Goal: Contribute content

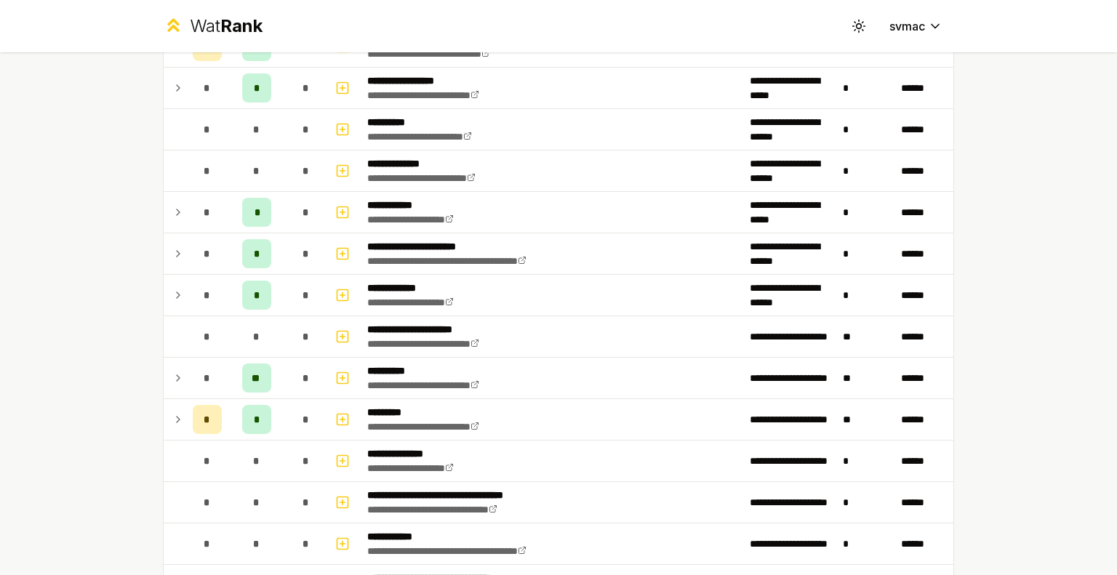
scroll to position [1756, 0]
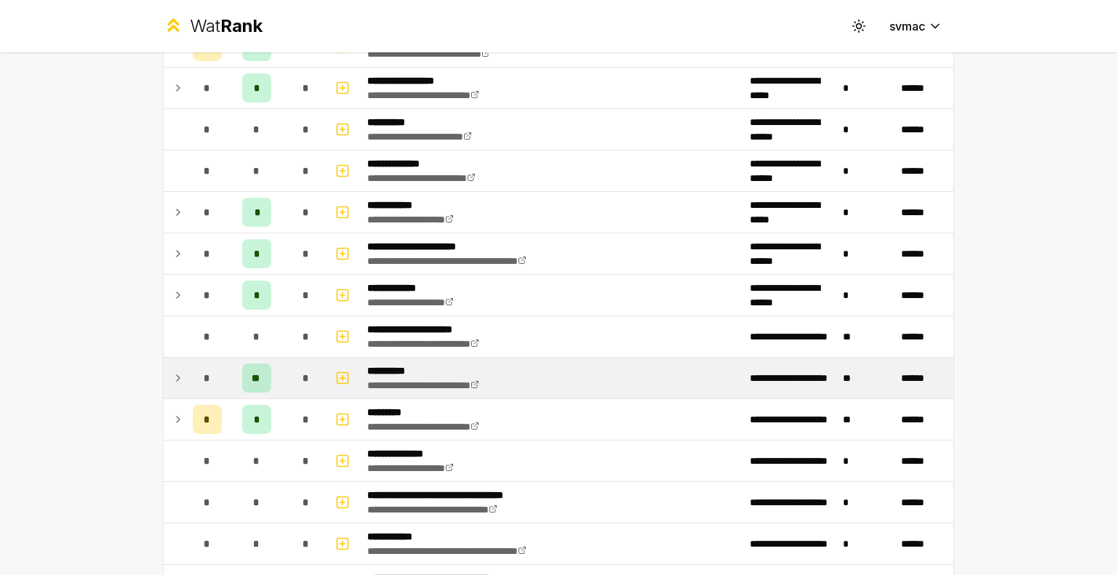
click at [390, 364] on p "**********" at bounding box center [440, 371] width 146 height 15
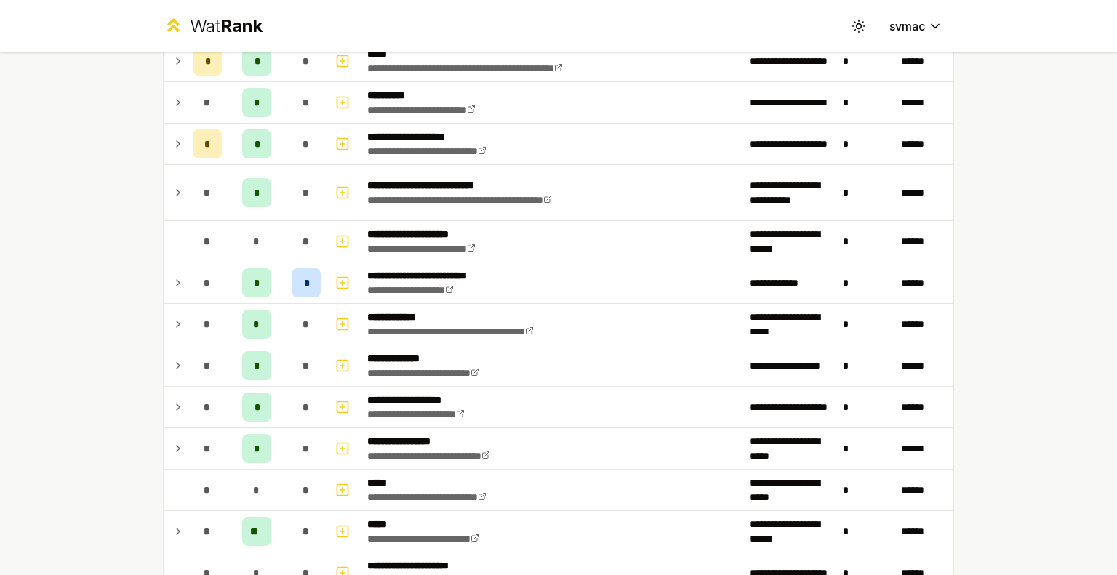
scroll to position [579, 0]
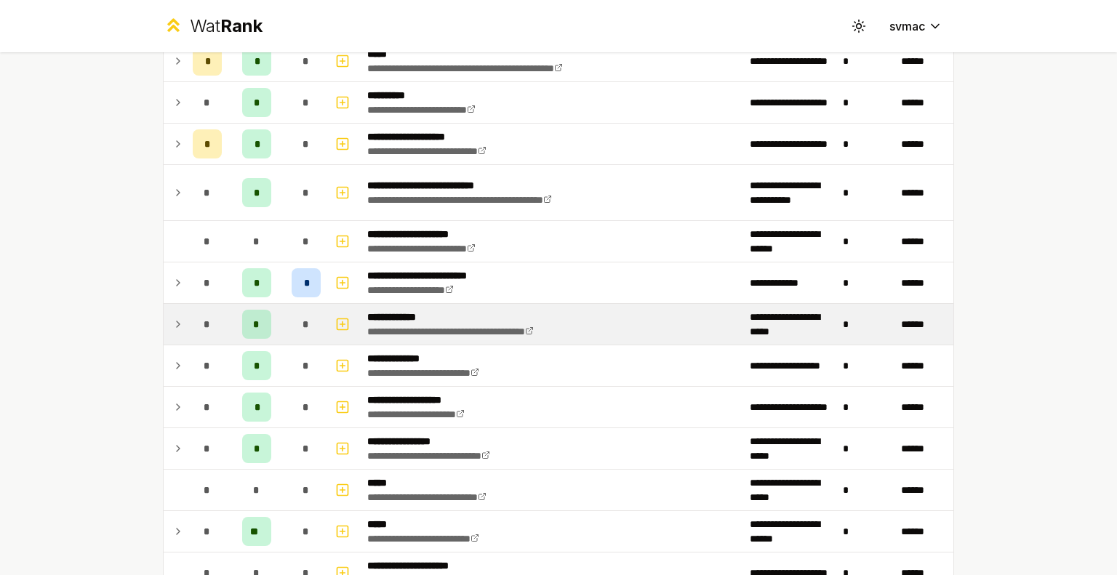
click at [651, 305] on td "**********" at bounding box center [552, 324] width 382 height 41
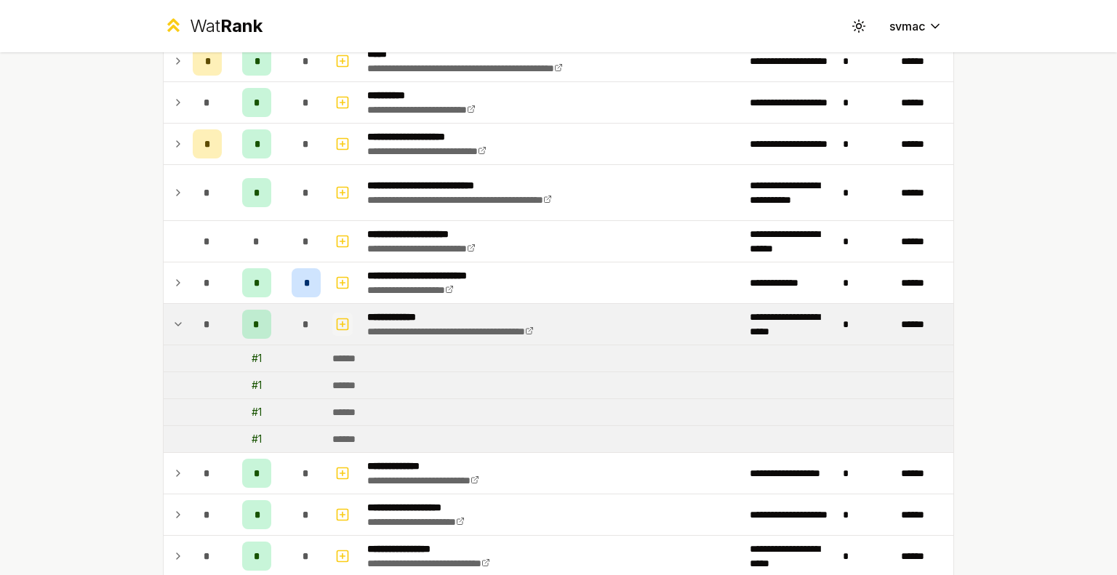
click at [342, 329] on icon "button" at bounding box center [342, 324] width 15 height 17
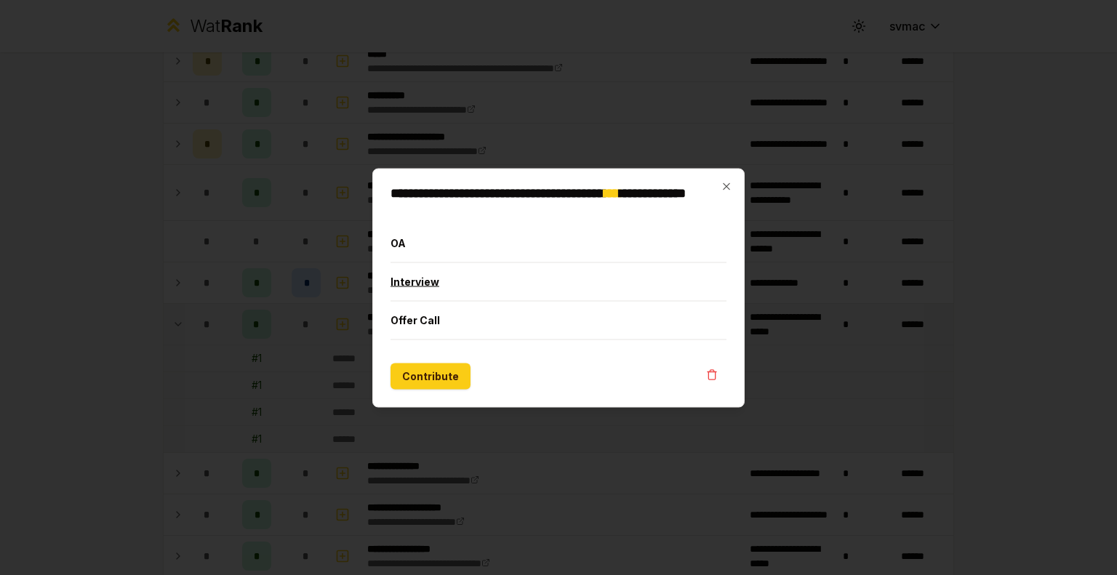
click at [451, 279] on button "Interview" at bounding box center [558, 281] width 336 height 38
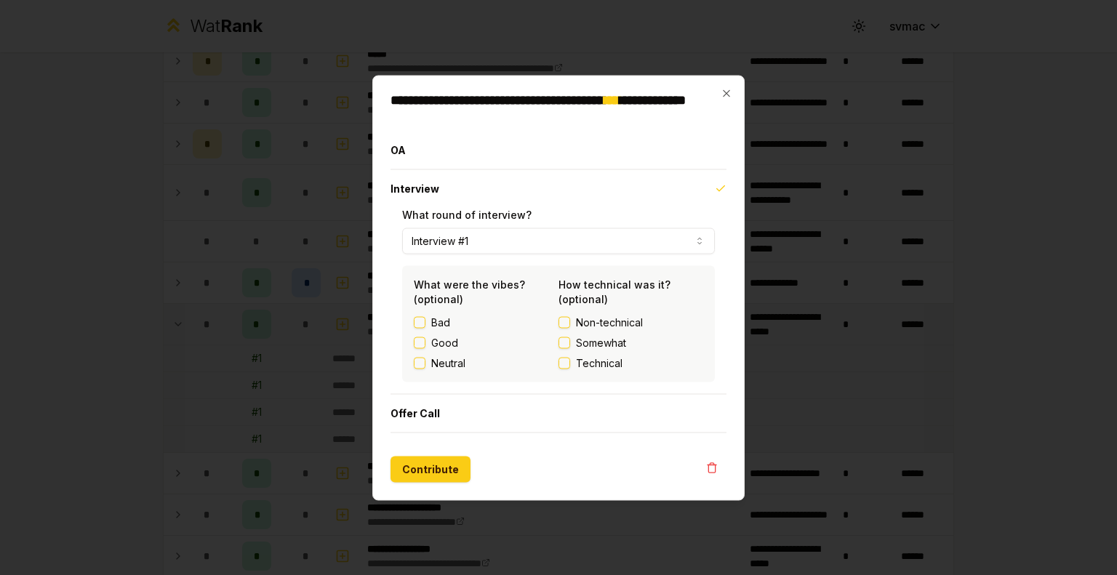
click at [579, 366] on span "Technical" at bounding box center [599, 363] width 47 height 15
click at [570, 366] on button "Technical" at bounding box center [564, 363] width 12 height 12
click at [414, 468] on button "Contribute" at bounding box center [430, 469] width 80 height 26
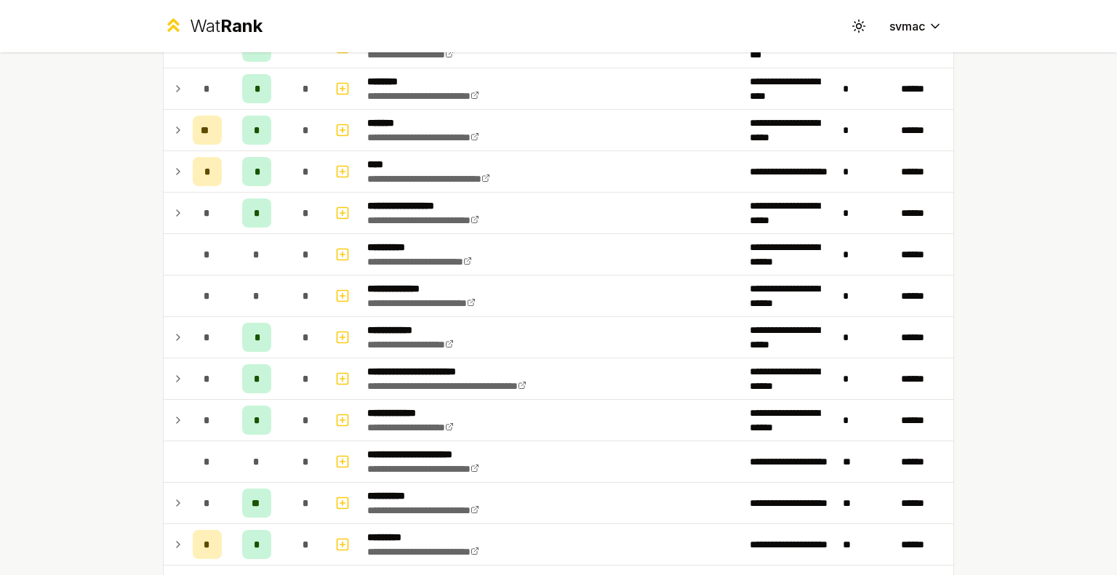
scroll to position [1637, 0]
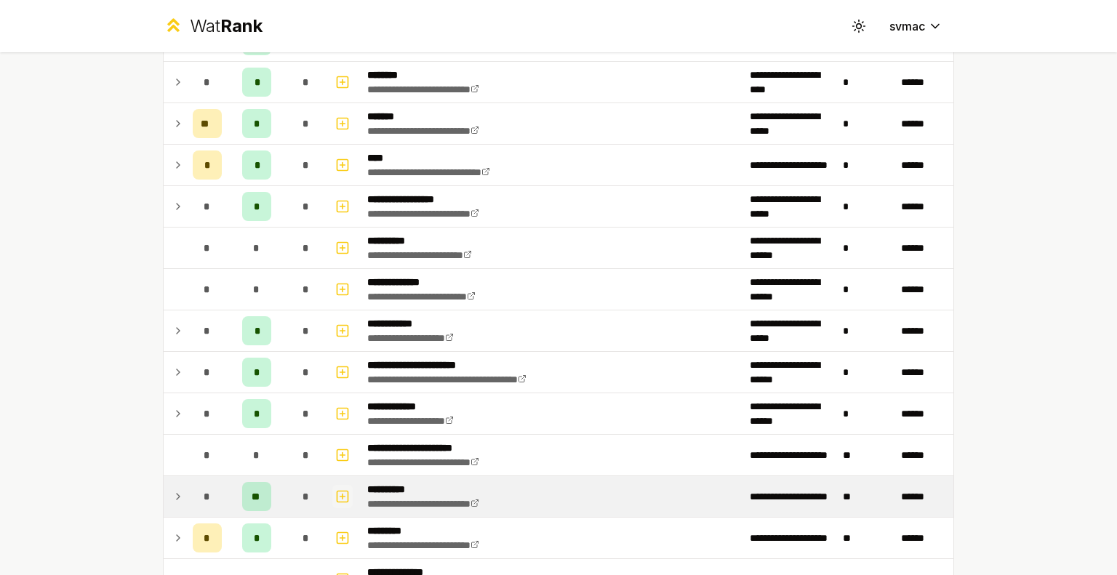
click at [340, 492] on icon "button" at bounding box center [342, 496] width 15 height 17
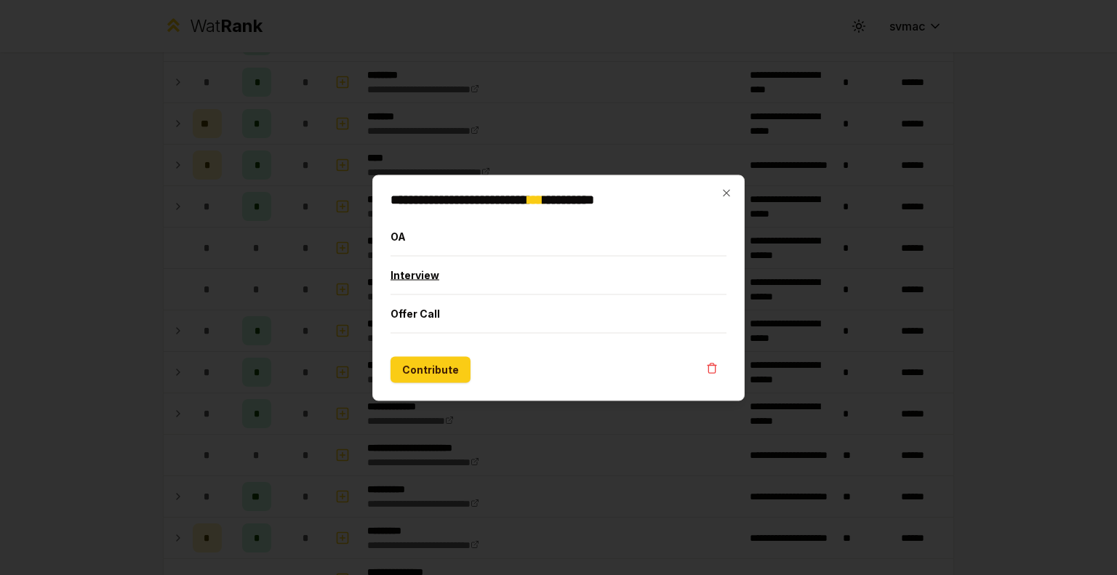
click at [435, 272] on button "Interview" at bounding box center [558, 275] width 336 height 38
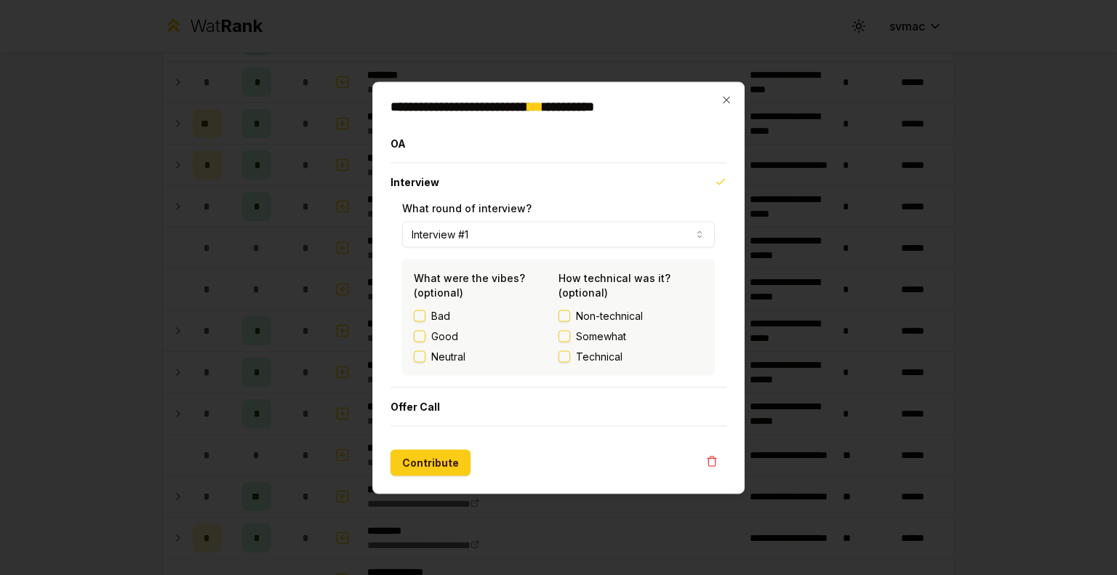
click at [596, 356] on span "Technical" at bounding box center [599, 356] width 47 height 15
click at [570, 356] on button "Technical" at bounding box center [564, 356] width 12 height 12
click at [415, 470] on button "Contribute" at bounding box center [430, 462] width 80 height 26
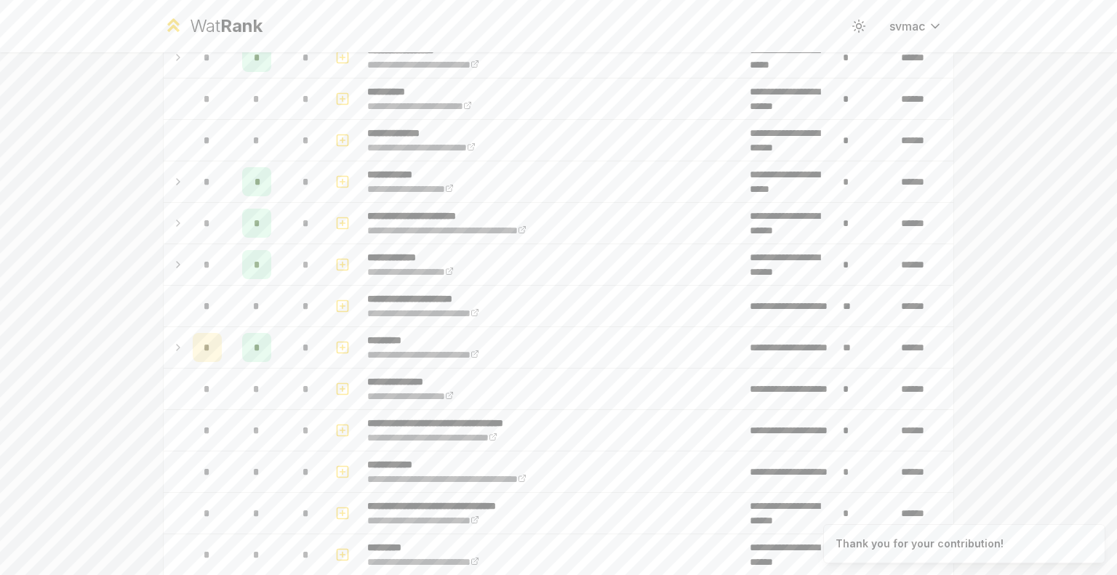
scroll to position [1900, 0]
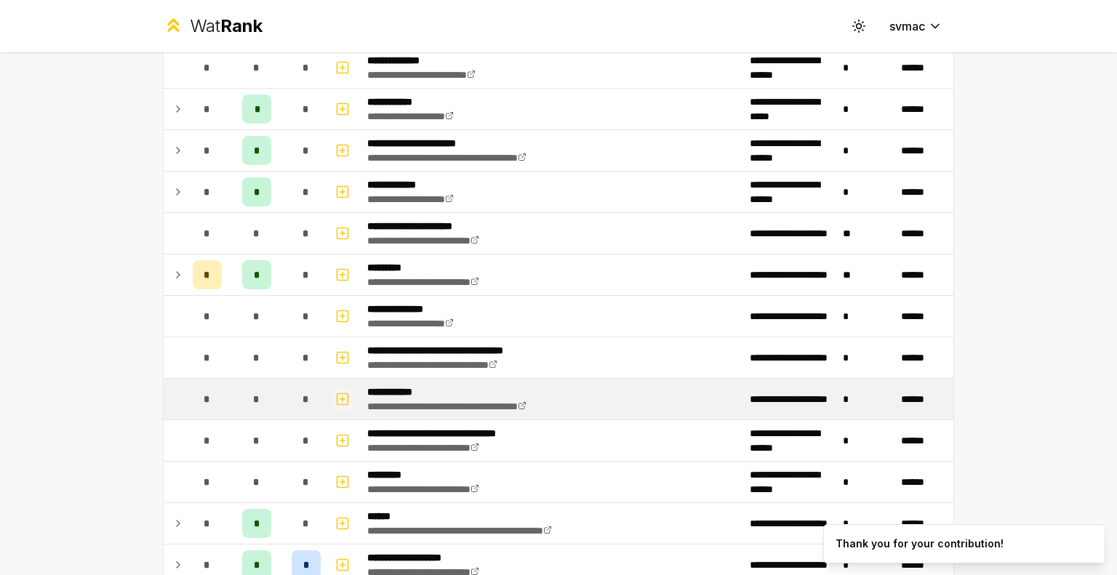
click at [340, 392] on icon "button" at bounding box center [342, 398] width 15 height 17
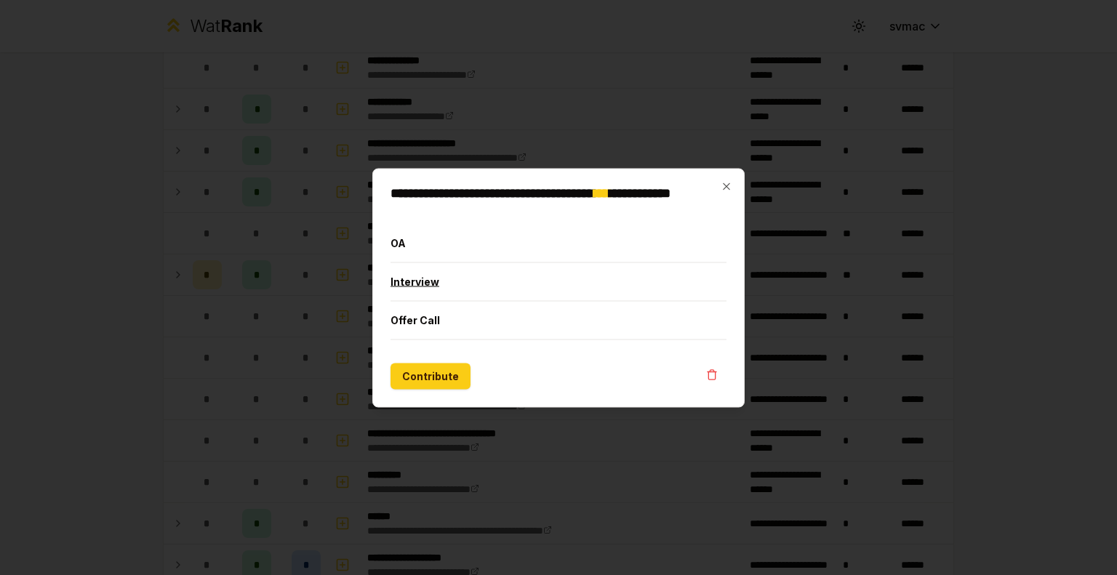
click at [435, 295] on button "Interview" at bounding box center [558, 281] width 336 height 38
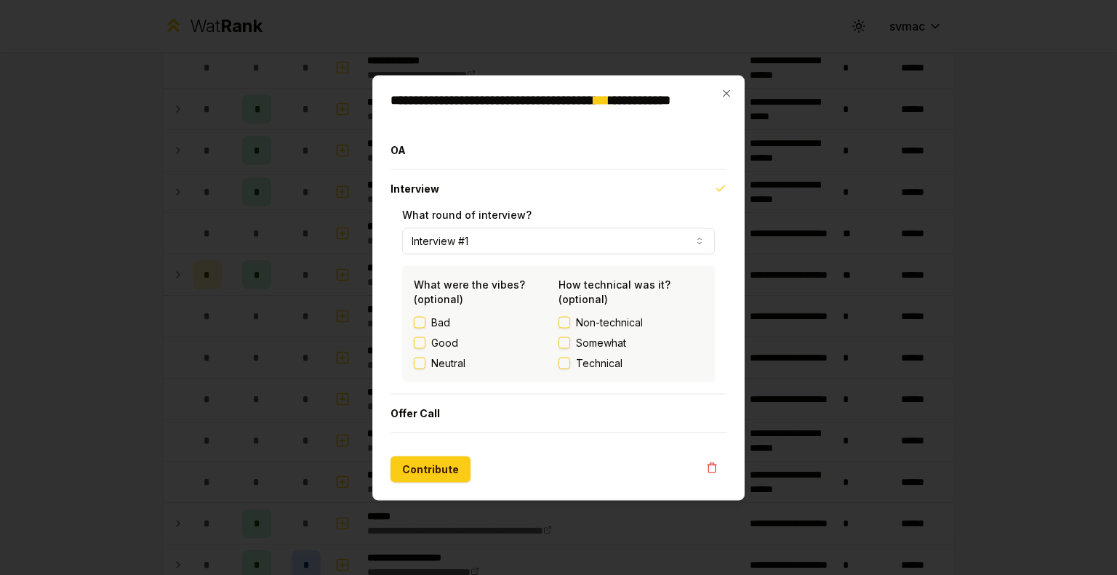
click at [565, 359] on button "Technical" at bounding box center [564, 363] width 12 height 12
click at [423, 484] on div "**********" at bounding box center [558, 287] width 372 height 425
click at [417, 466] on button "Contribute" at bounding box center [430, 469] width 80 height 26
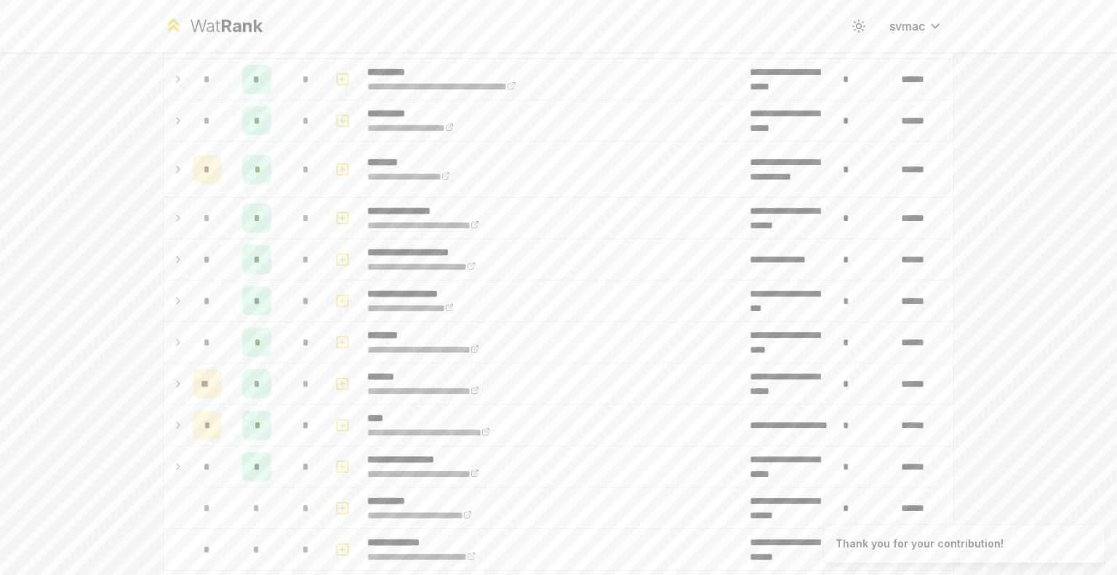
scroll to position [2131, 0]
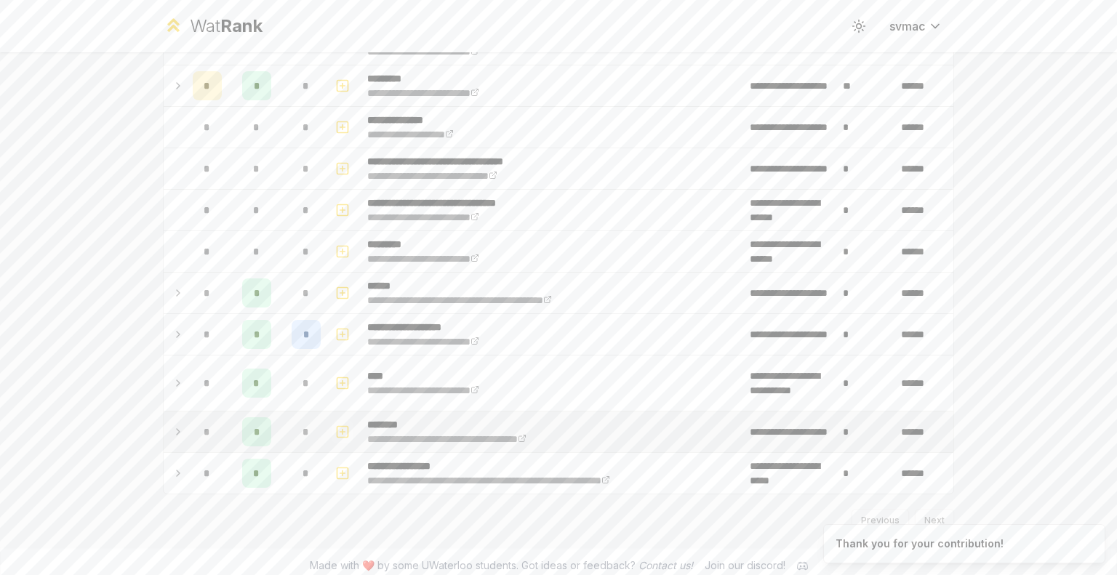
click at [340, 432] on icon "button" at bounding box center [342, 432] width 5 height 0
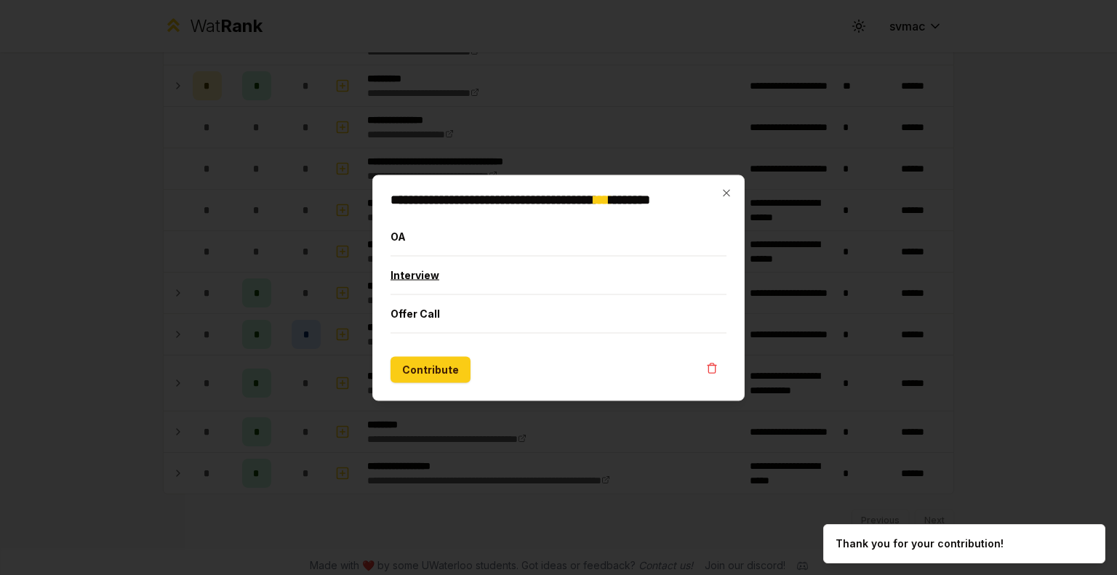
click at [470, 279] on button "Interview" at bounding box center [558, 275] width 336 height 38
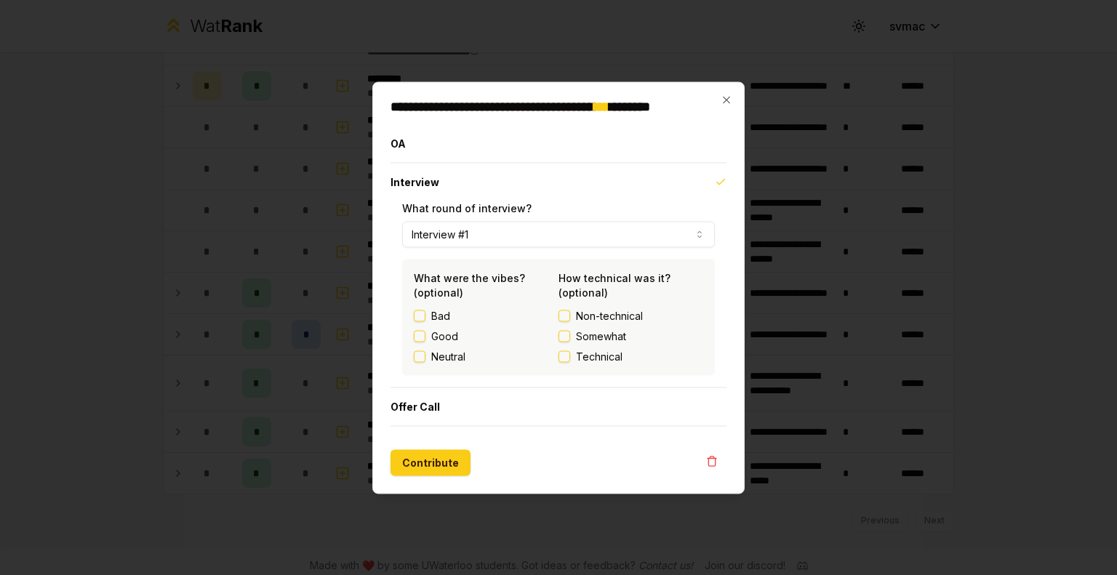
click at [593, 361] on span "Technical" at bounding box center [599, 356] width 47 height 15
click at [570, 361] on button "Technical" at bounding box center [564, 356] width 12 height 12
click at [436, 467] on button "Contribute" at bounding box center [430, 462] width 80 height 26
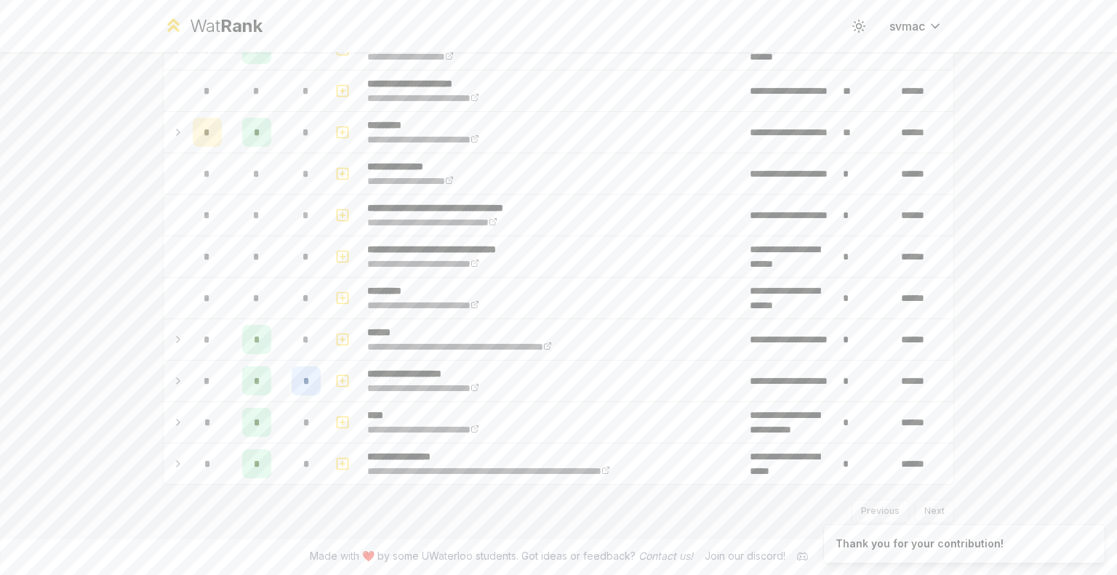
scroll to position [0, 0]
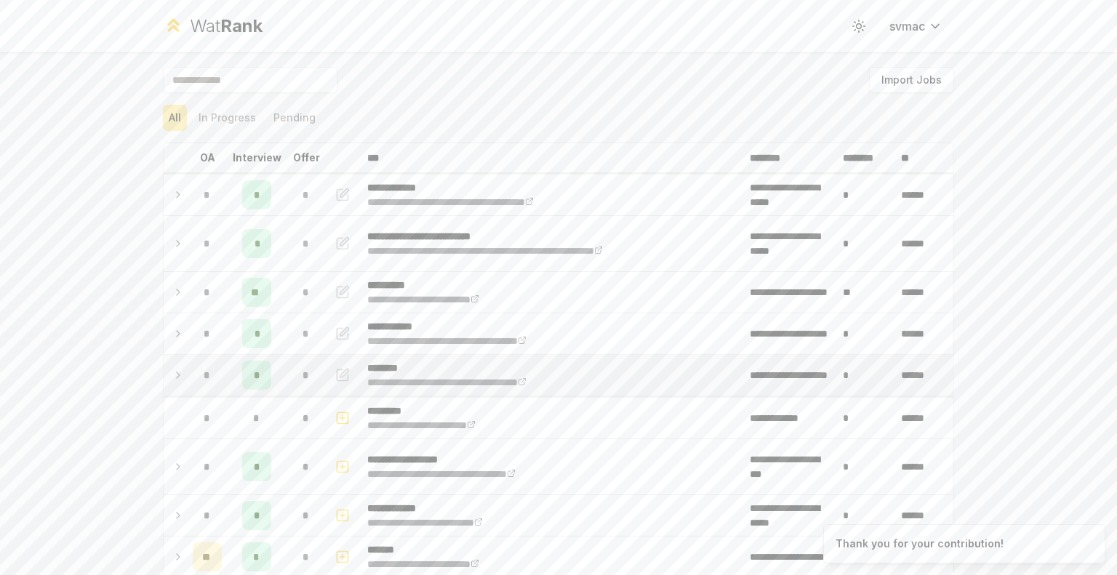
click at [187, 371] on td "*" at bounding box center [207, 375] width 41 height 41
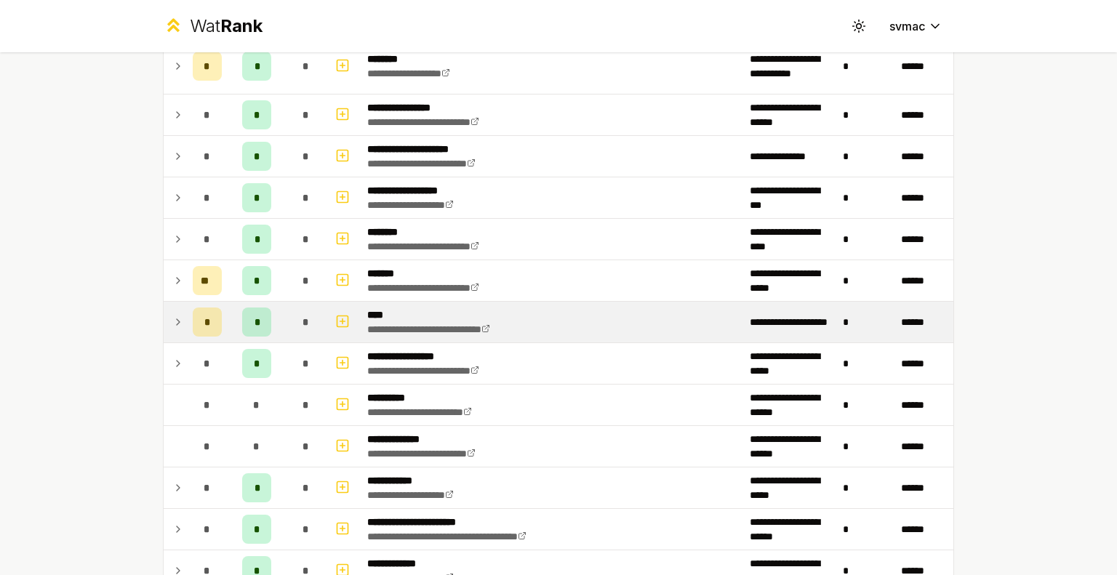
scroll to position [1688, 0]
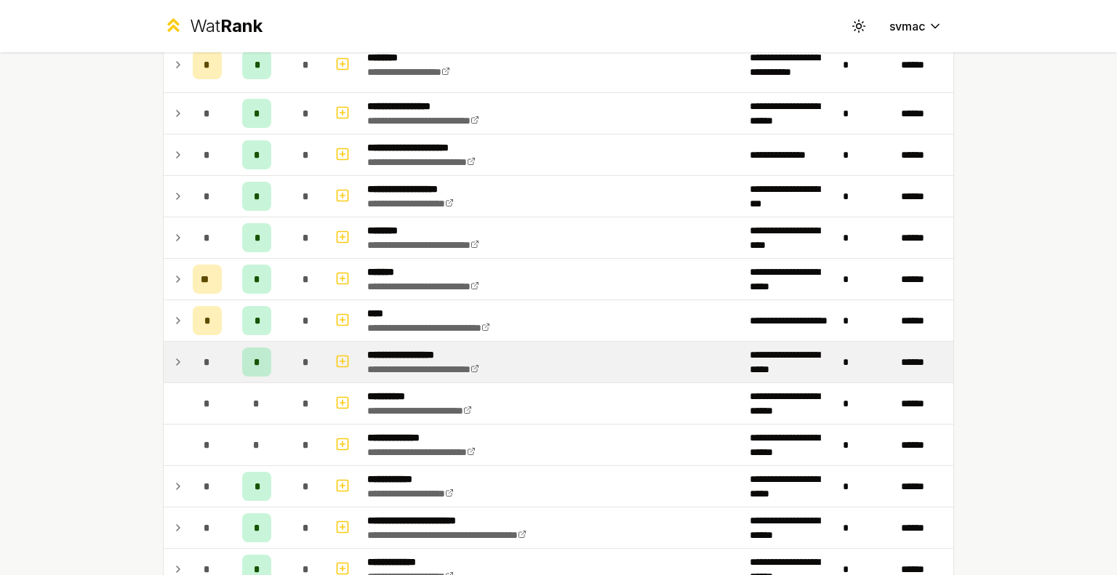
click at [180, 346] on td at bounding box center [175, 362] width 23 height 41
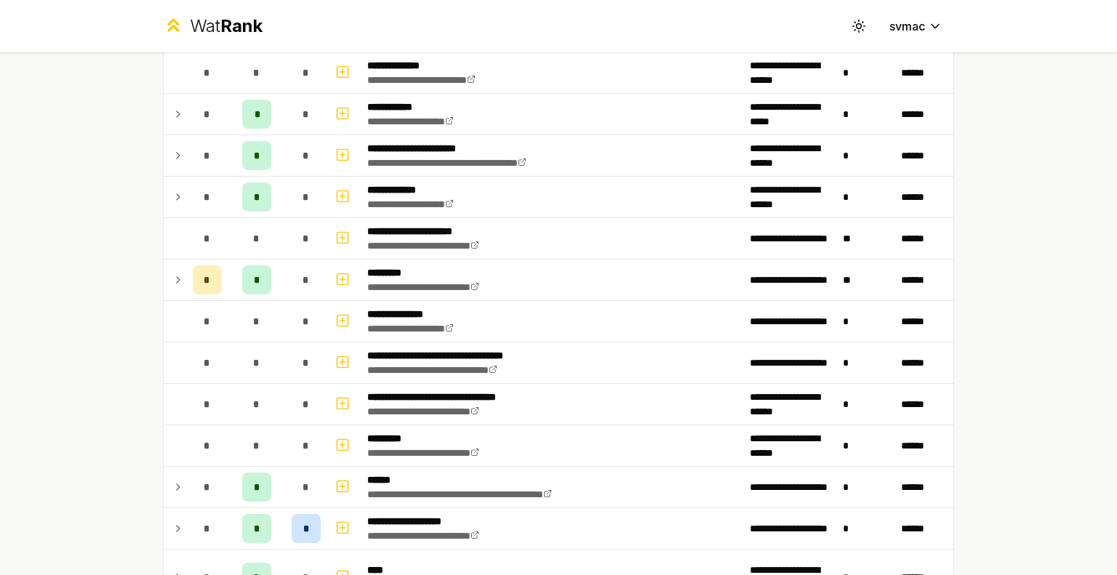
scroll to position [2199, 0]
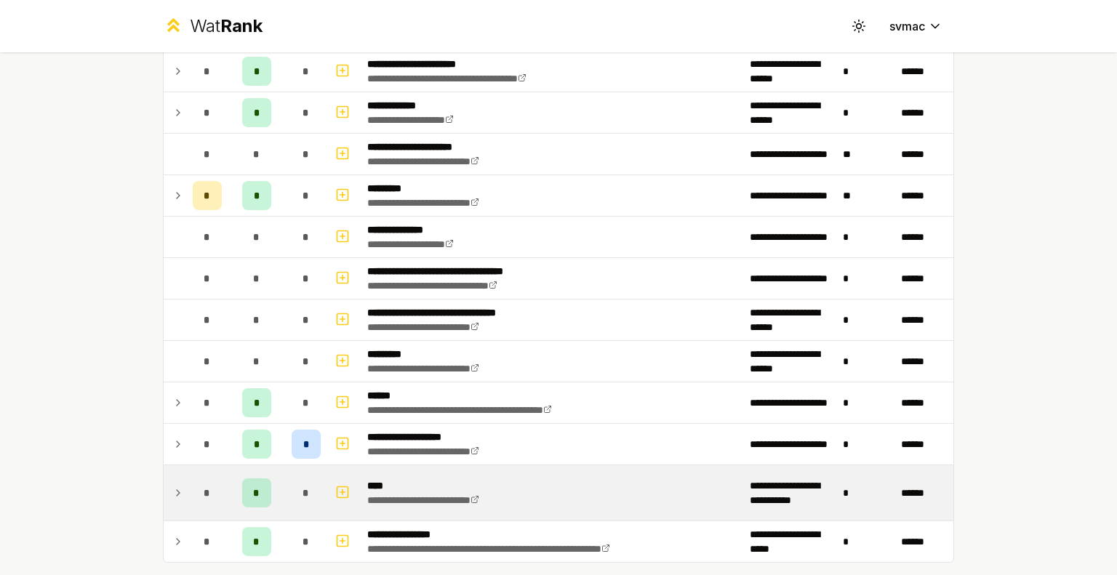
click at [172, 485] on icon at bounding box center [178, 492] width 12 height 17
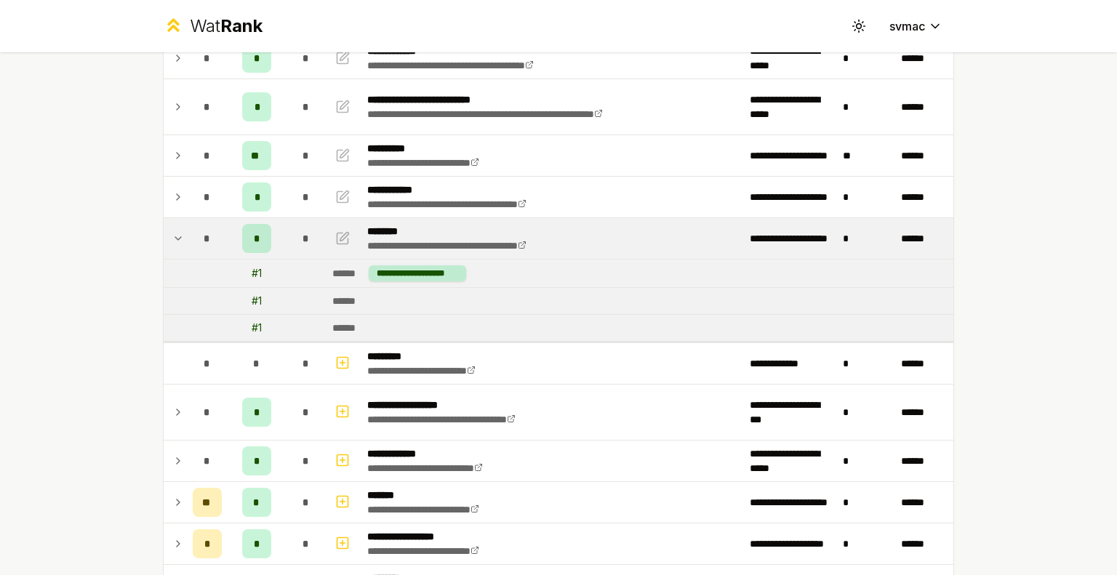
scroll to position [0, 0]
